Goal: Task Accomplishment & Management: Complete application form

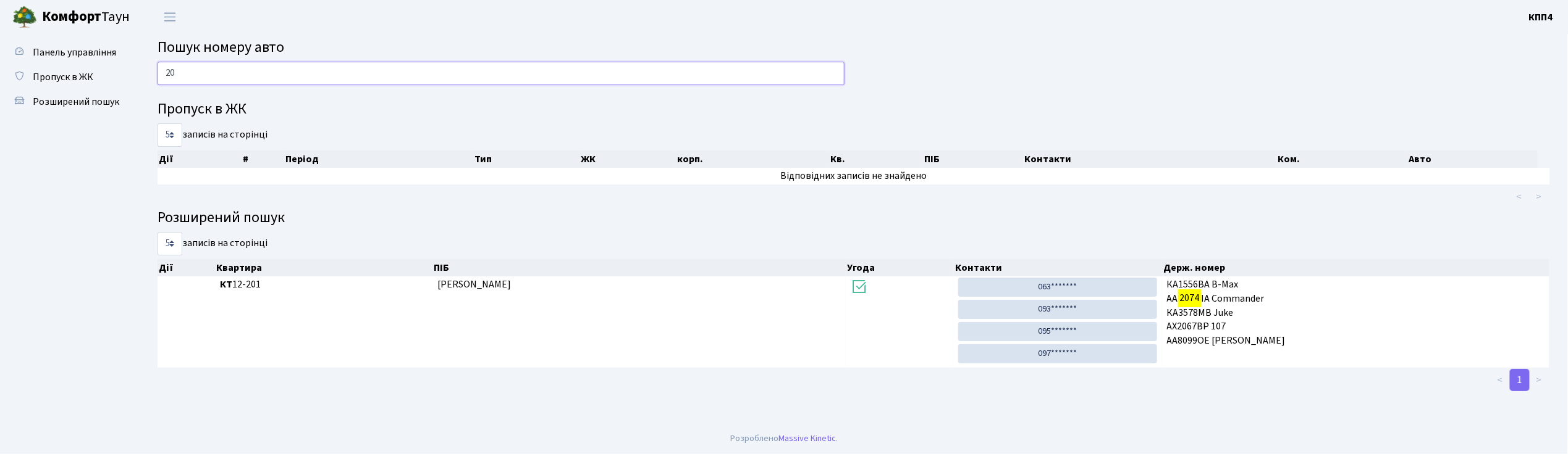
type input "2"
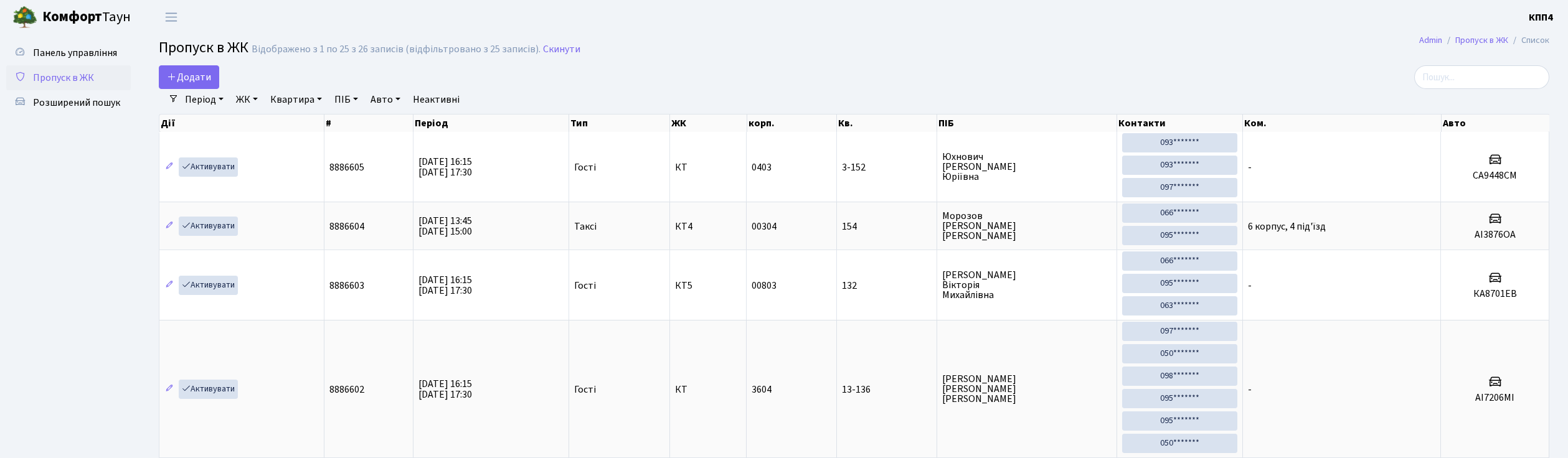
select select "25"
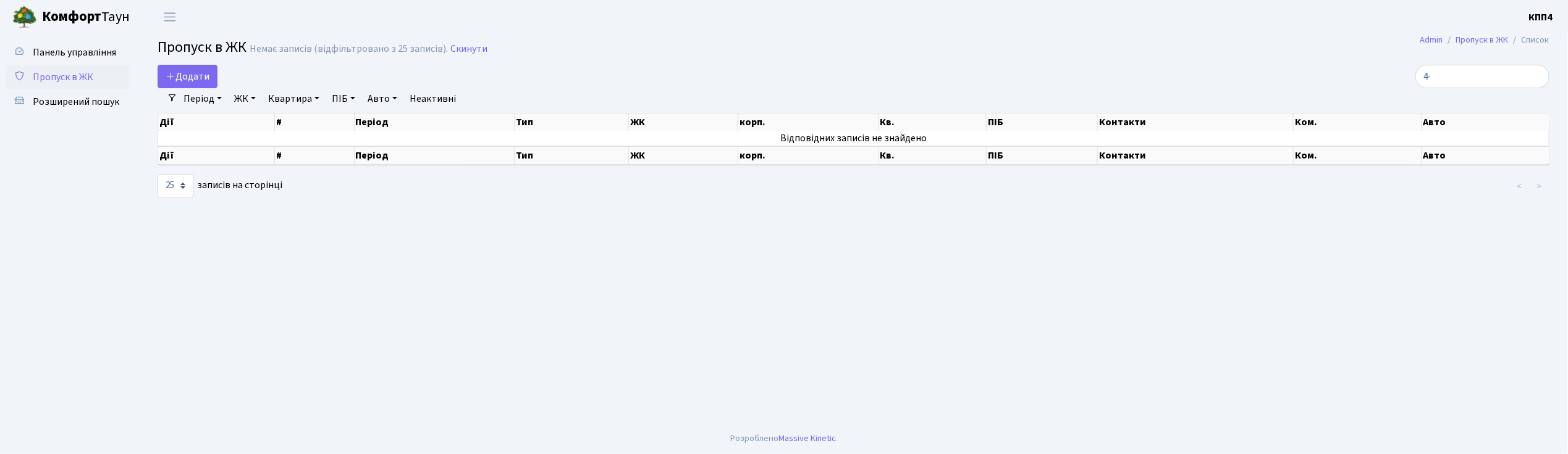
type input "4"
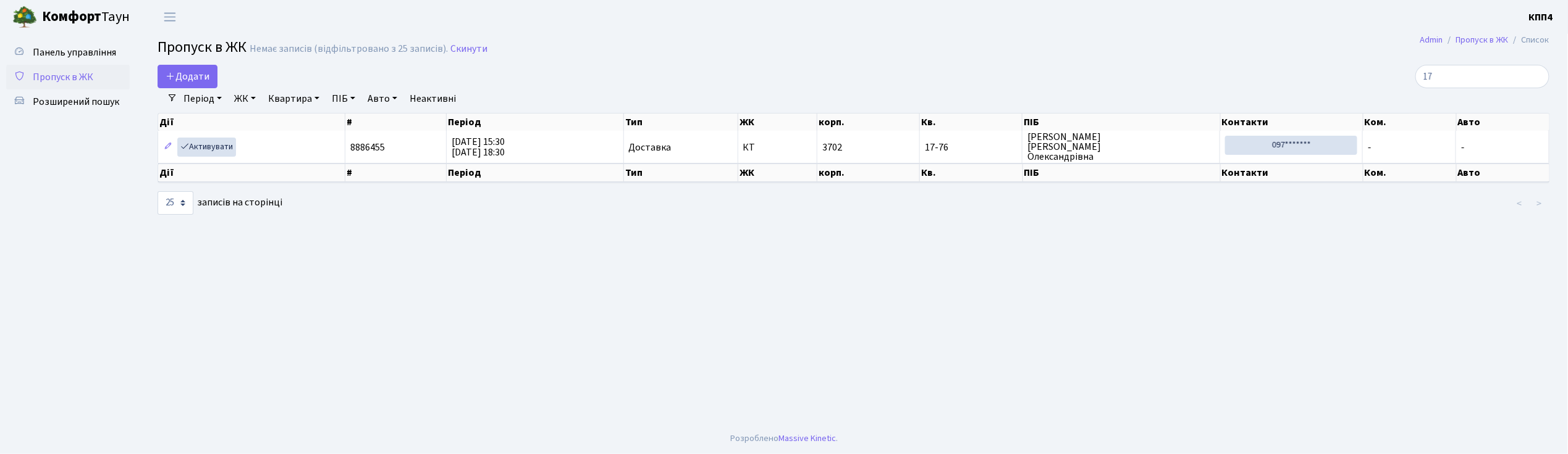
type input "1"
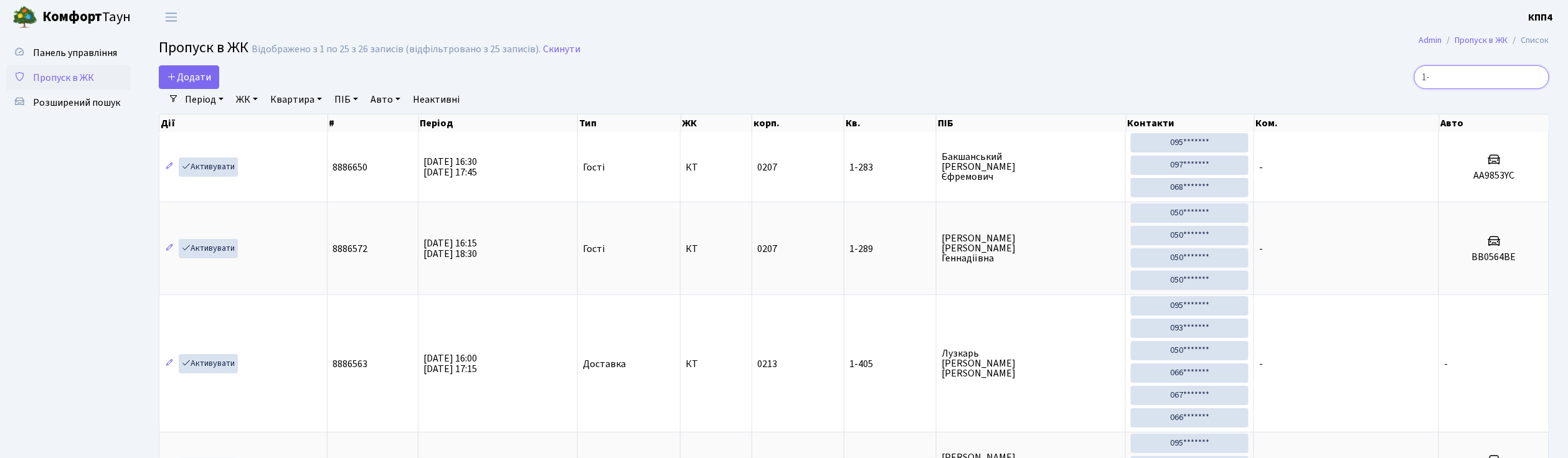
type input "1"
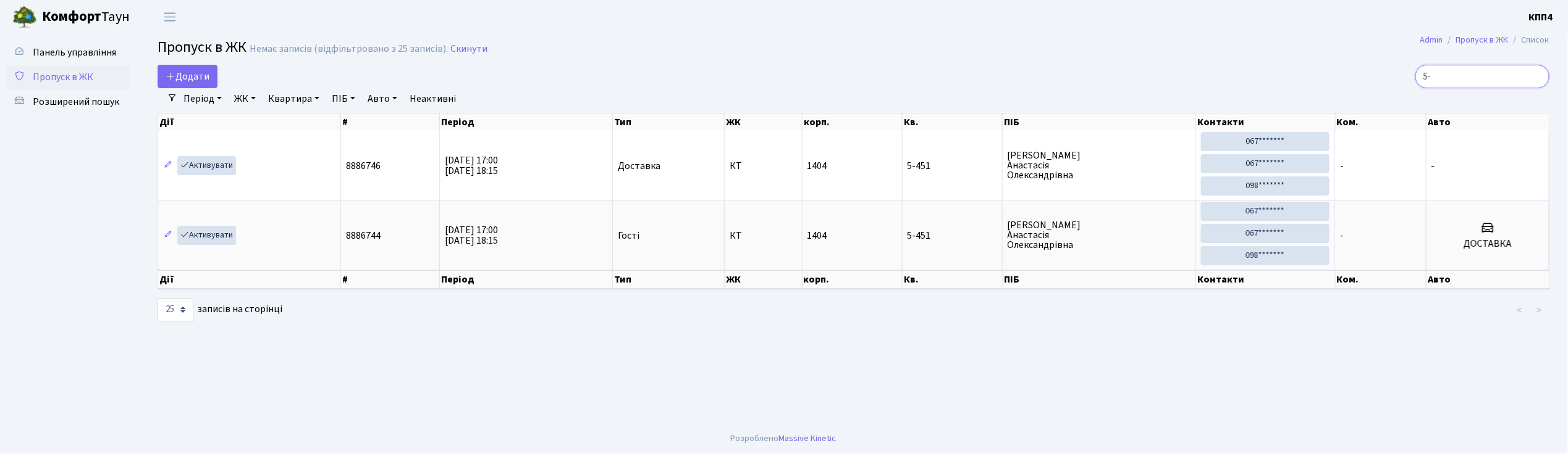
type input "5"
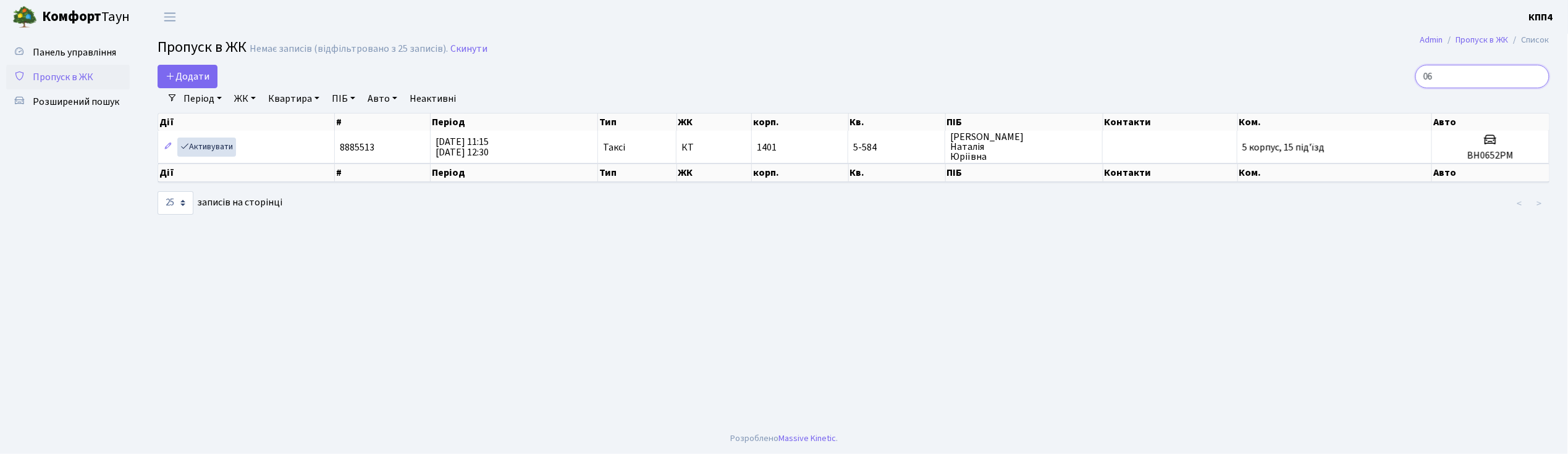
type input "0"
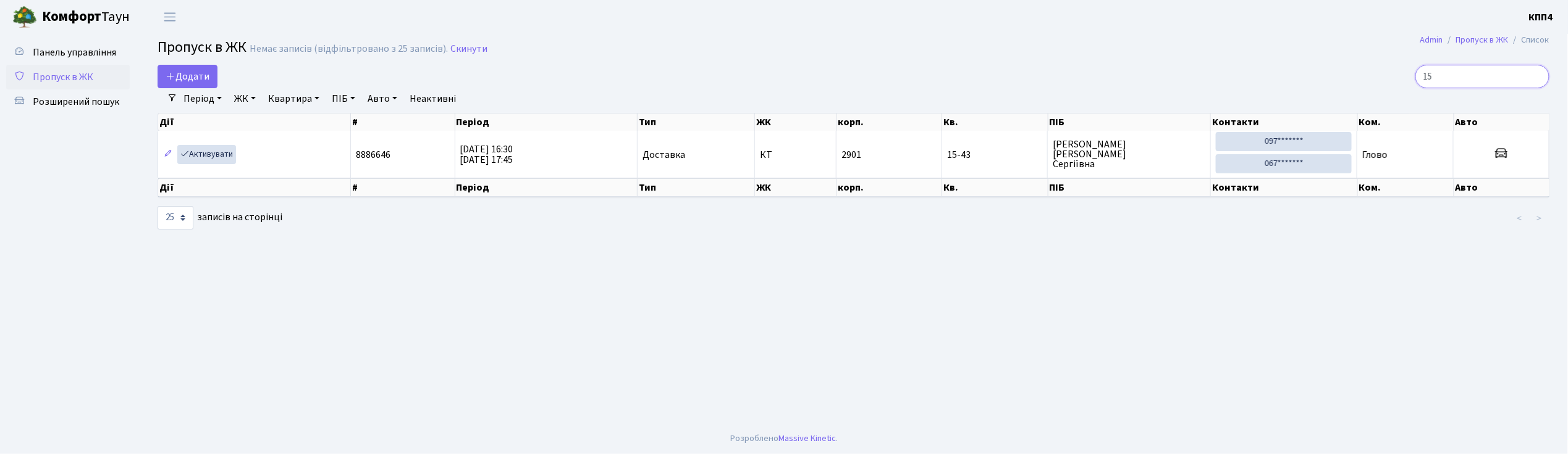
type input "1"
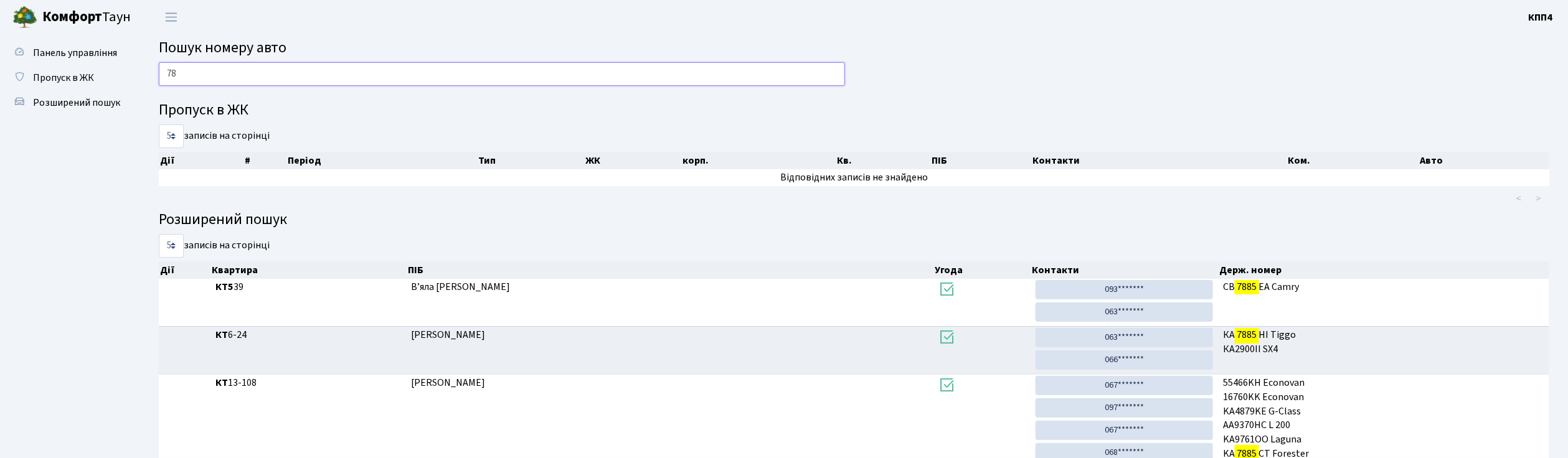
type input "7"
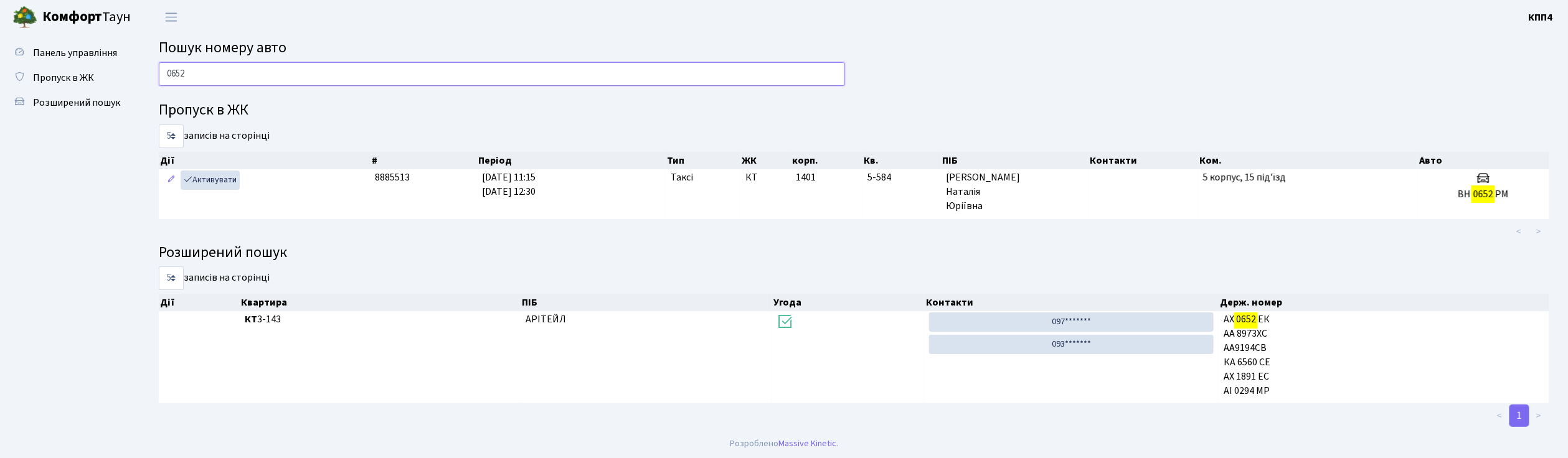
scroll to position [1, 0]
type input "0"
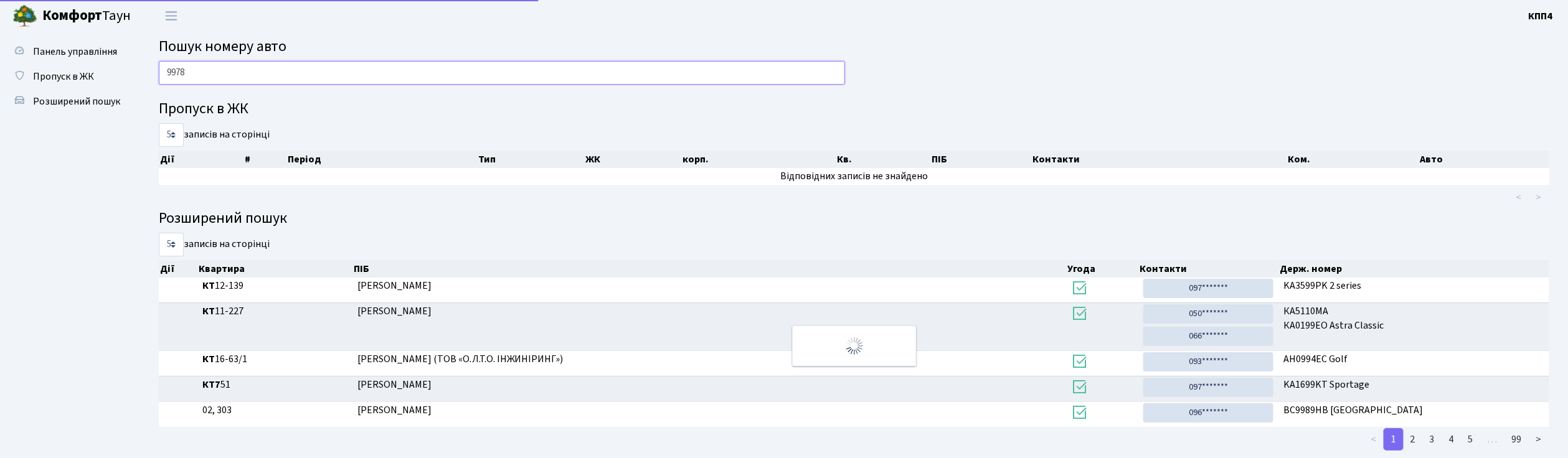
scroll to position [0, 0]
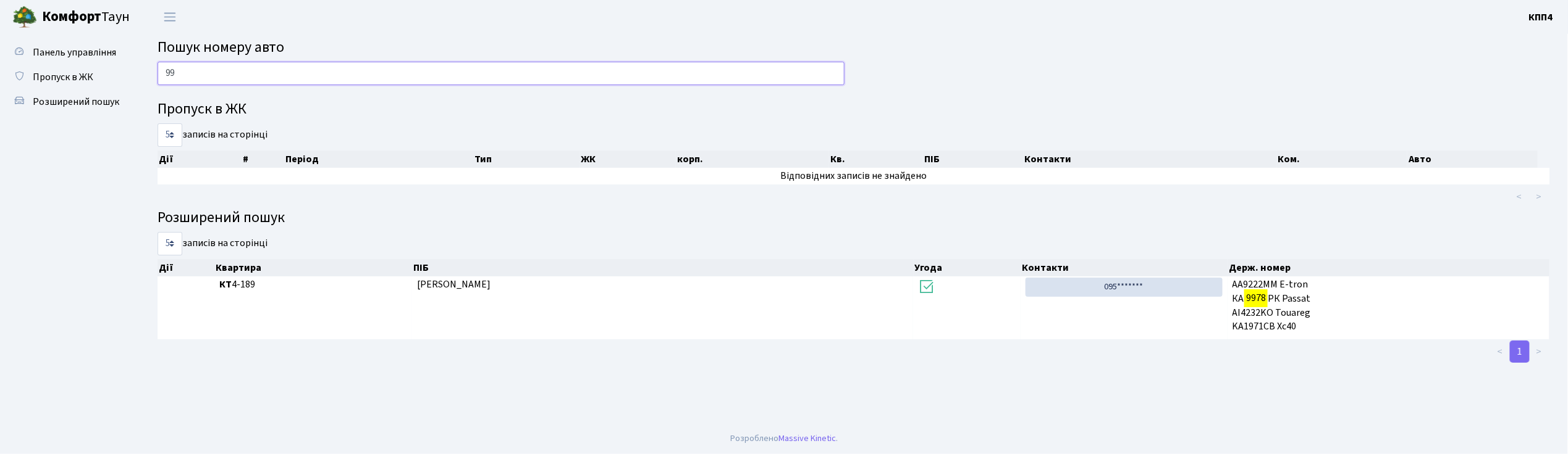
type input "9"
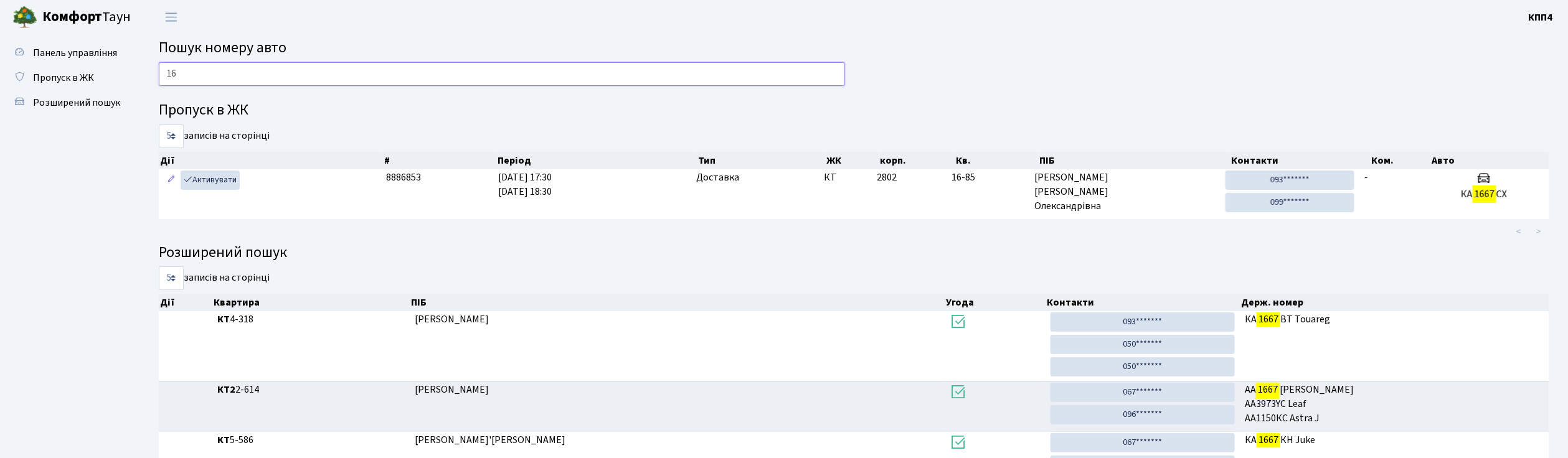
type input "1"
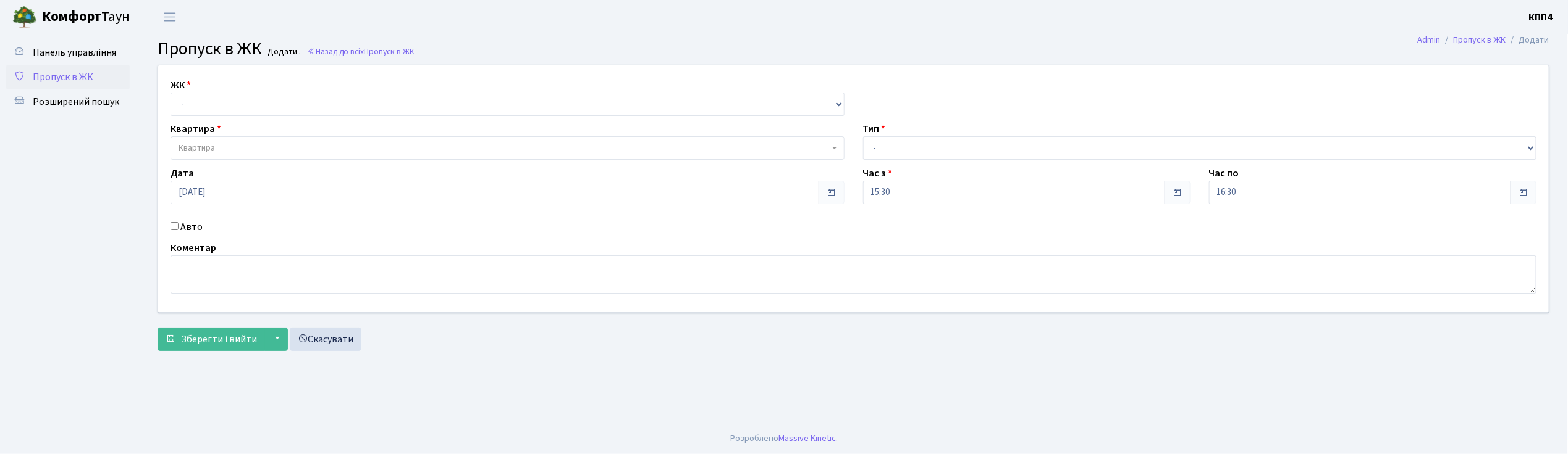
click at [174, 228] on input "Авто" at bounding box center [174, 225] width 8 height 8
checkbox input "true"
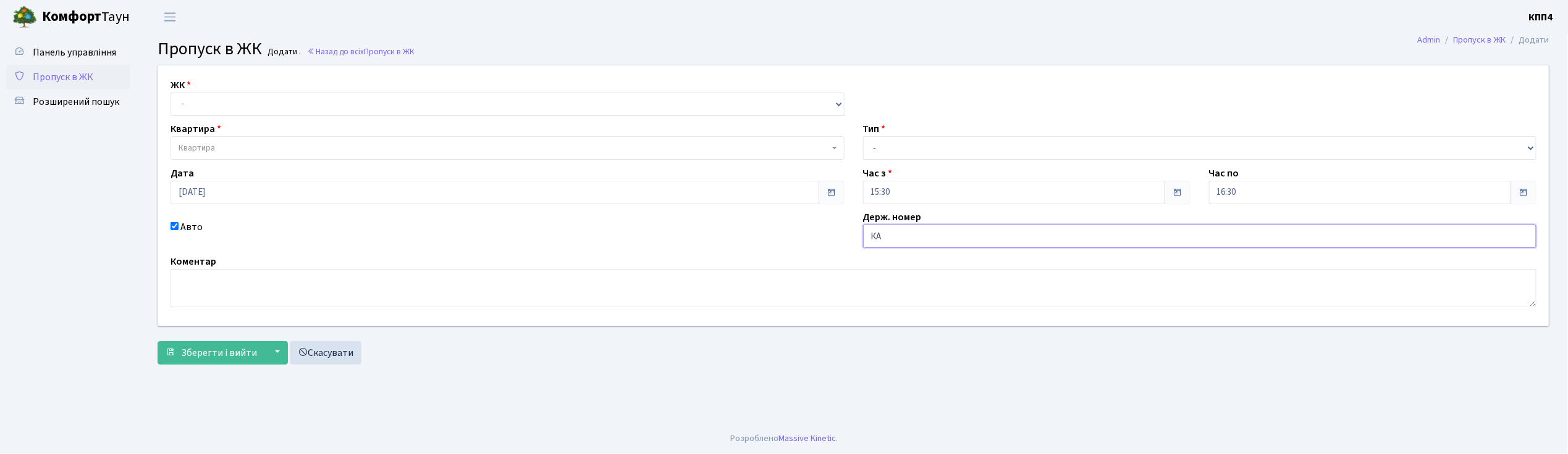
type input "К"
type input "АІ2800ЕХ"
click at [200, 103] on select "- КТ, вул. Регенераторна, 4 КТ2, просп. Соборності, 17 КТ3, вул. Березнева, 16 …" at bounding box center [507, 104] width 674 height 24
select select "271"
click at [170, 92] on select "- КТ, вул. Регенераторна, 4 КТ2, просп. Соборності, 17 КТ3, вул. Березнева, 16 …" at bounding box center [507, 104] width 674 height 24
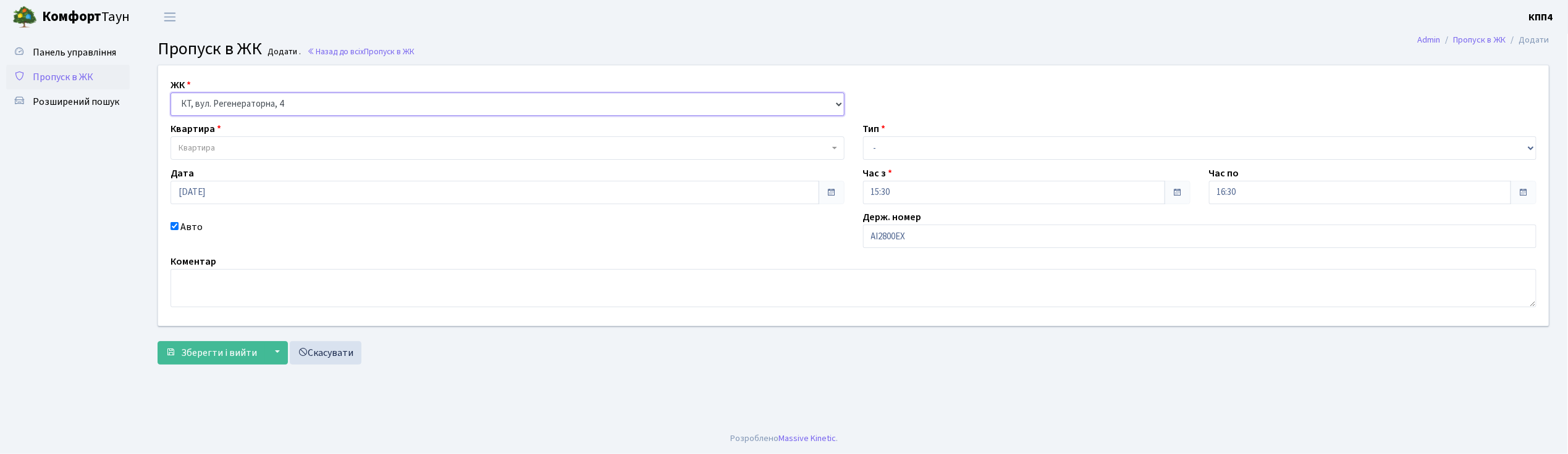
select select
click at [215, 146] on span "Квартира" at bounding box center [503, 148] width 650 height 13
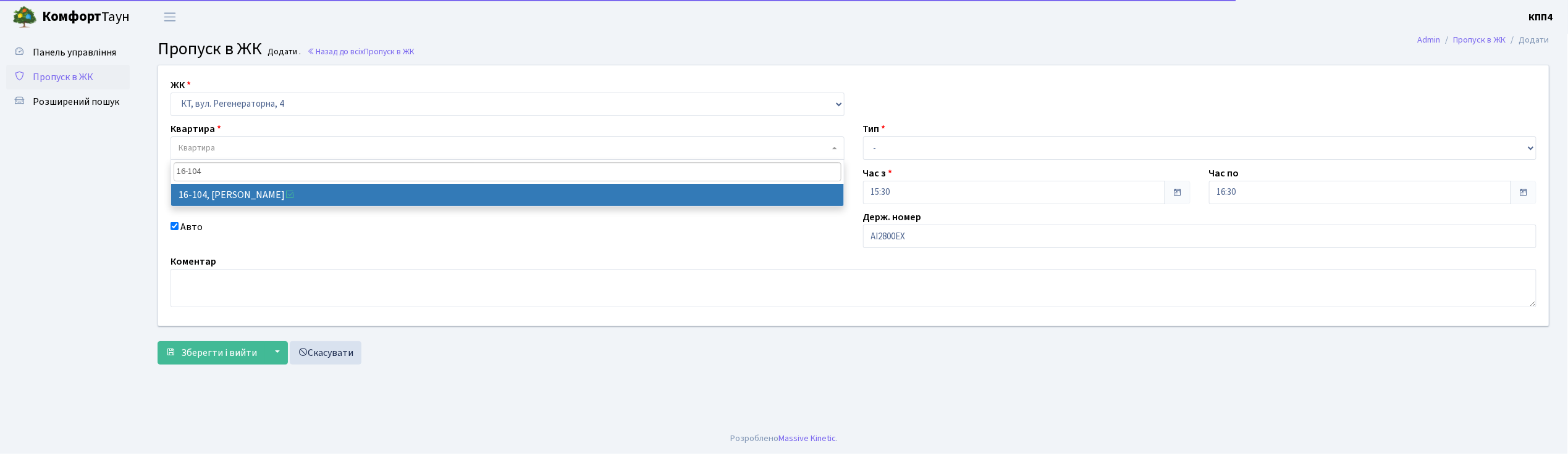
type input "16-104"
select select "8665"
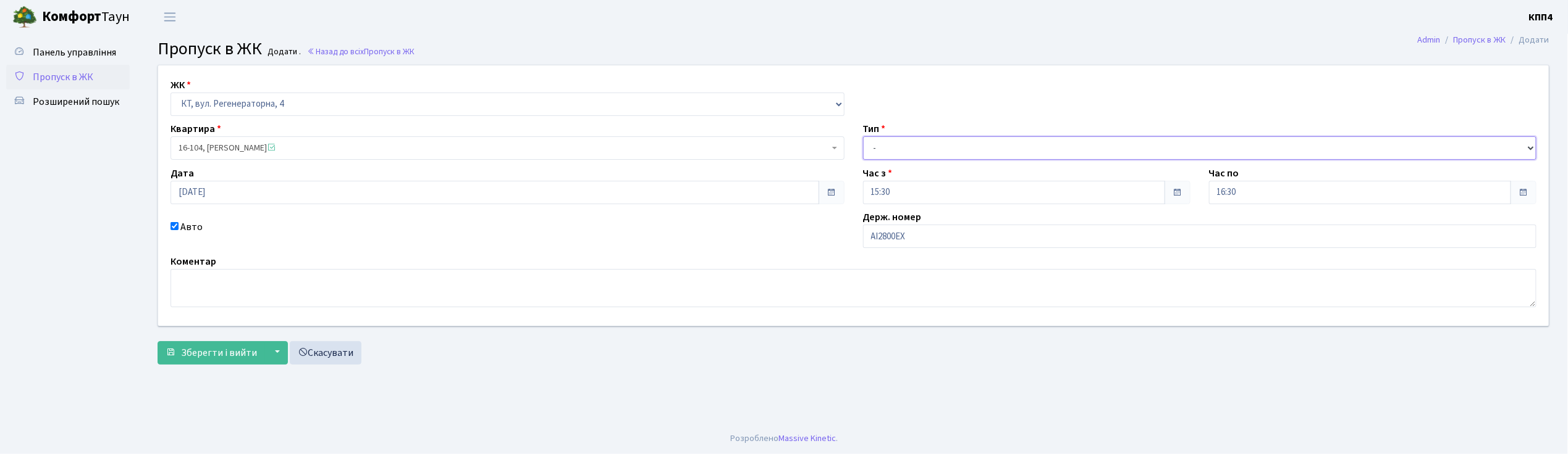
click at [903, 152] on select "- Доставка Таксі Гості Сервіс" at bounding box center [1199, 148] width 674 height 24
select select "3"
click at [863, 136] on select "- Доставка Таксі Гості Сервіс" at bounding box center [1199, 148] width 674 height 24
click at [220, 357] on span "Зберегти і вийти" at bounding box center [220, 353] width 76 height 14
